Goal: Use online tool/utility: Utilize a website feature to perform a specific function

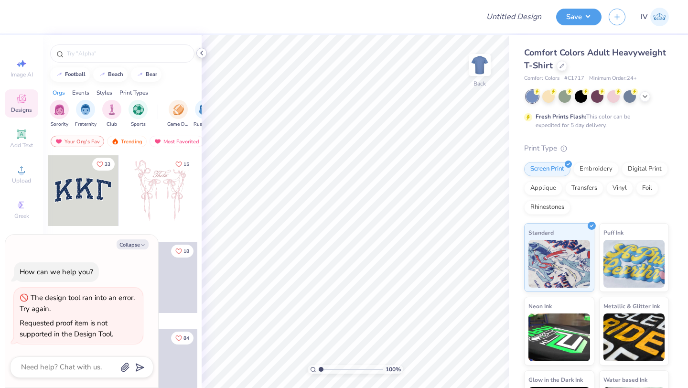
click at [198, 52] on icon at bounding box center [202, 53] width 8 height 8
type textarea "x"
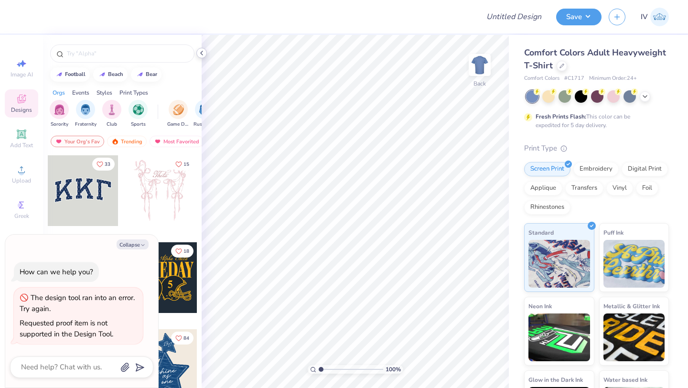
click at [203, 55] on icon at bounding box center [202, 53] width 8 height 8
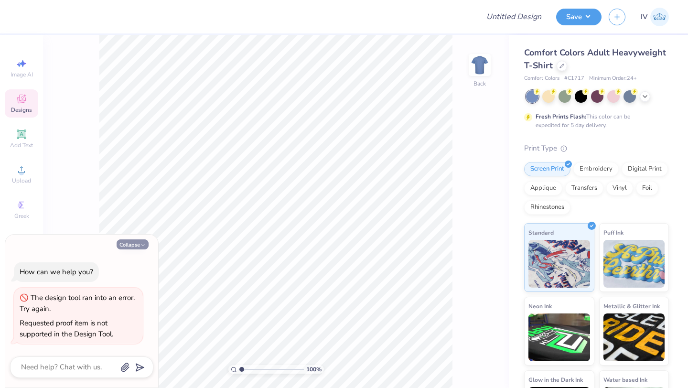
click at [139, 241] on button "Collapse" at bounding box center [132, 244] width 32 height 10
type textarea "x"
